Goal: Browse casually

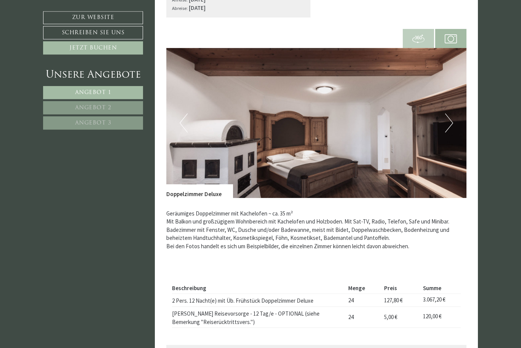
scroll to position [499, 0]
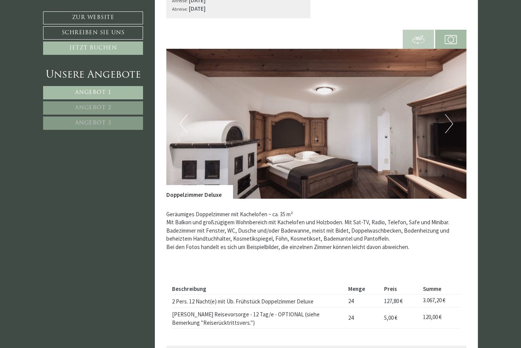
click at [388, 128] on img at bounding box center [316, 124] width 300 height 150
click at [451, 124] on button "Next" at bounding box center [449, 123] width 8 height 19
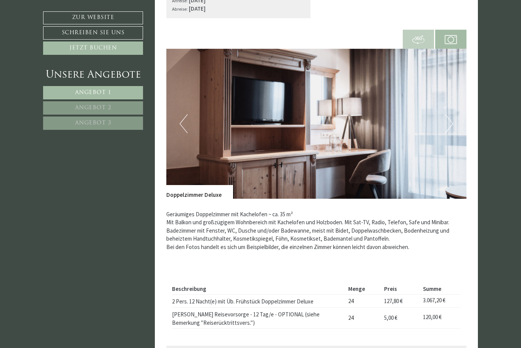
click at [453, 124] on img at bounding box center [316, 124] width 300 height 150
click at [451, 125] on button "Next" at bounding box center [449, 123] width 8 height 19
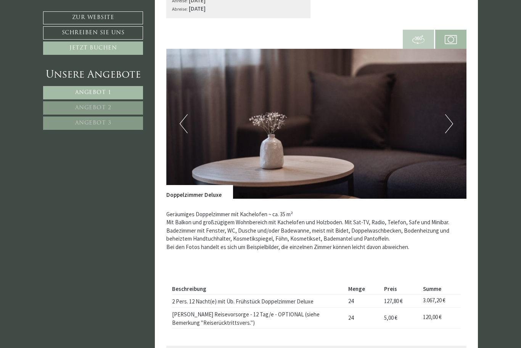
click at [451, 126] on button "Next" at bounding box center [449, 123] width 8 height 19
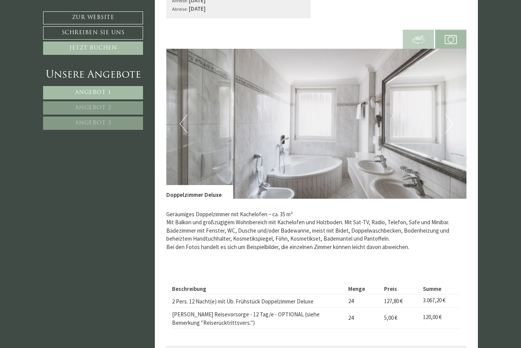
click at [451, 128] on button "Next" at bounding box center [449, 123] width 8 height 19
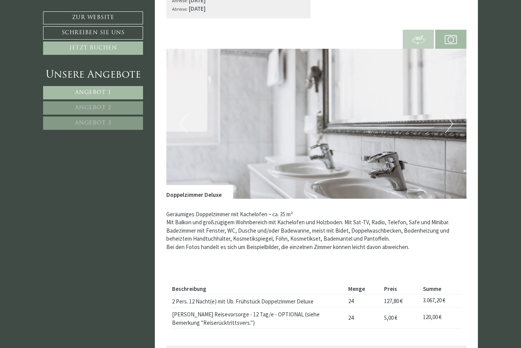
click at [450, 126] on button "Next" at bounding box center [449, 123] width 8 height 19
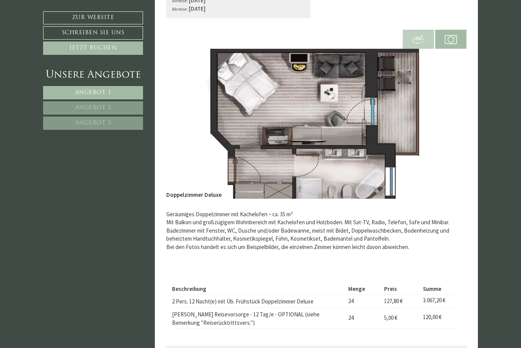
click at [453, 127] on img at bounding box center [316, 124] width 300 height 150
click at [456, 129] on img at bounding box center [316, 124] width 300 height 150
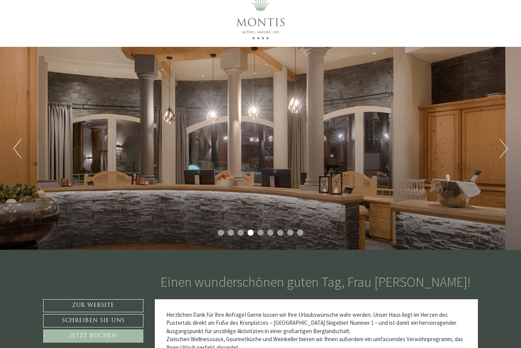
scroll to position [0, 0]
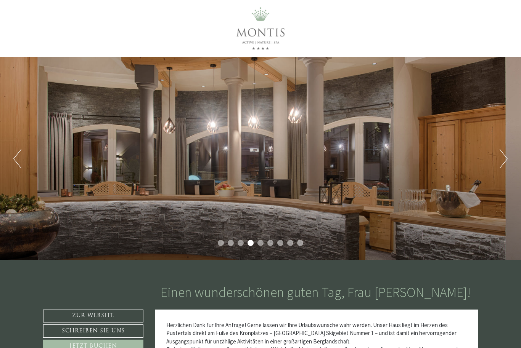
click at [500, 163] on button "Next" at bounding box center [503, 158] width 8 height 19
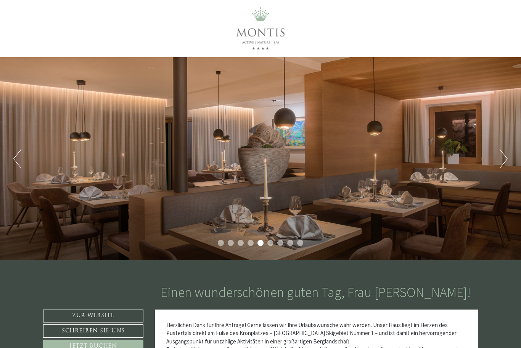
click at [501, 158] on button "Next" at bounding box center [503, 158] width 8 height 19
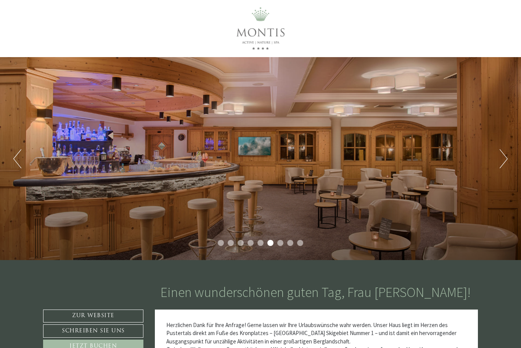
click at [496, 159] on div "Previous Next 1 2 3 4 5 6 7 8 9" at bounding box center [260, 158] width 521 height 203
